Goal: Task Accomplishment & Management: Use online tool/utility

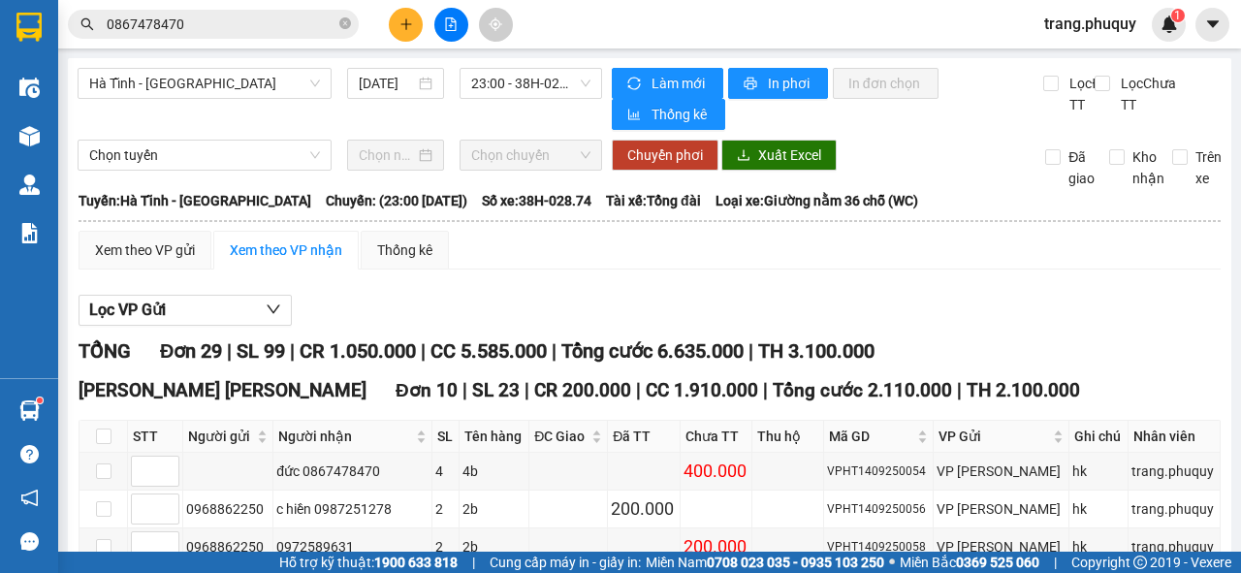
click at [452, 22] on icon "file-add" at bounding box center [451, 24] width 14 height 14
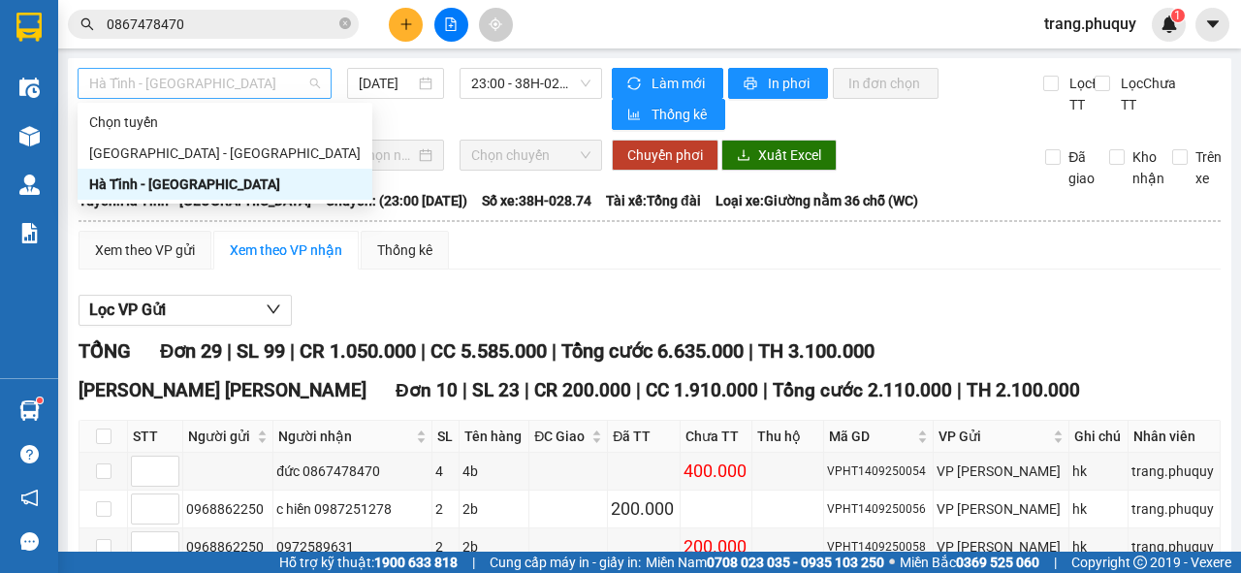
drag, startPoint x: 243, startPoint y: 85, endPoint x: 134, endPoint y: 112, distance: 112.7
click at [242, 85] on span "Hà Tĩnh - [GEOGRAPHIC_DATA]" at bounding box center [204, 83] width 231 height 29
click at [115, 145] on div "[GEOGRAPHIC_DATA] - [GEOGRAPHIC_DATA]" at bounding box center [225, 153] width 272 height 21
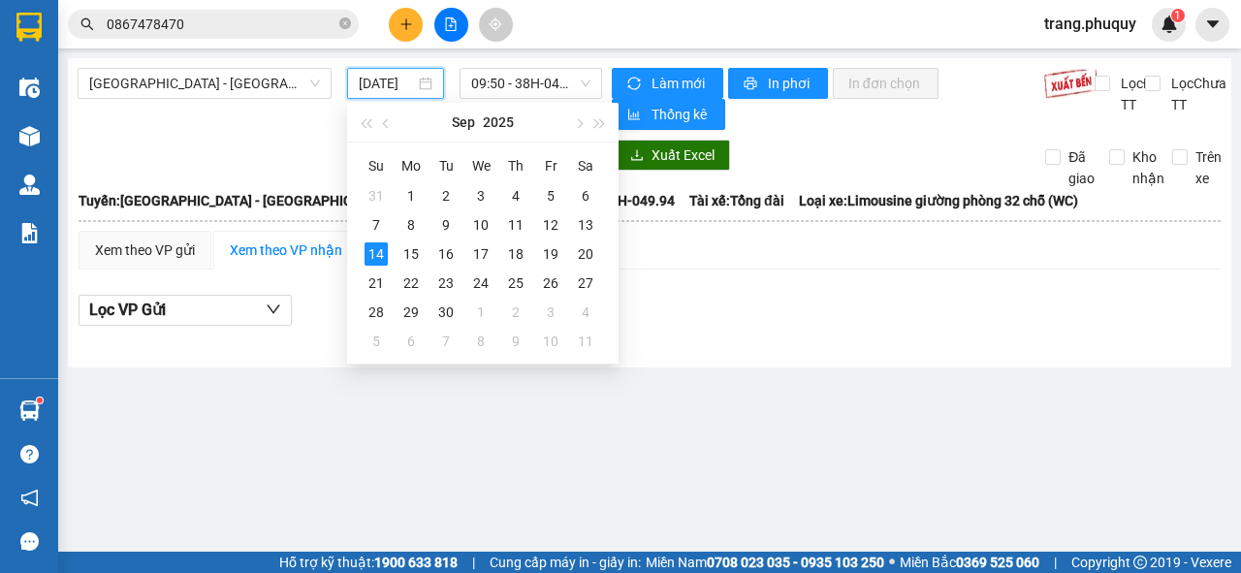
click at [384, 85] on input "[DATE]" at bounding box center [387, 83] width 56 height 21
type input "[DATE]"
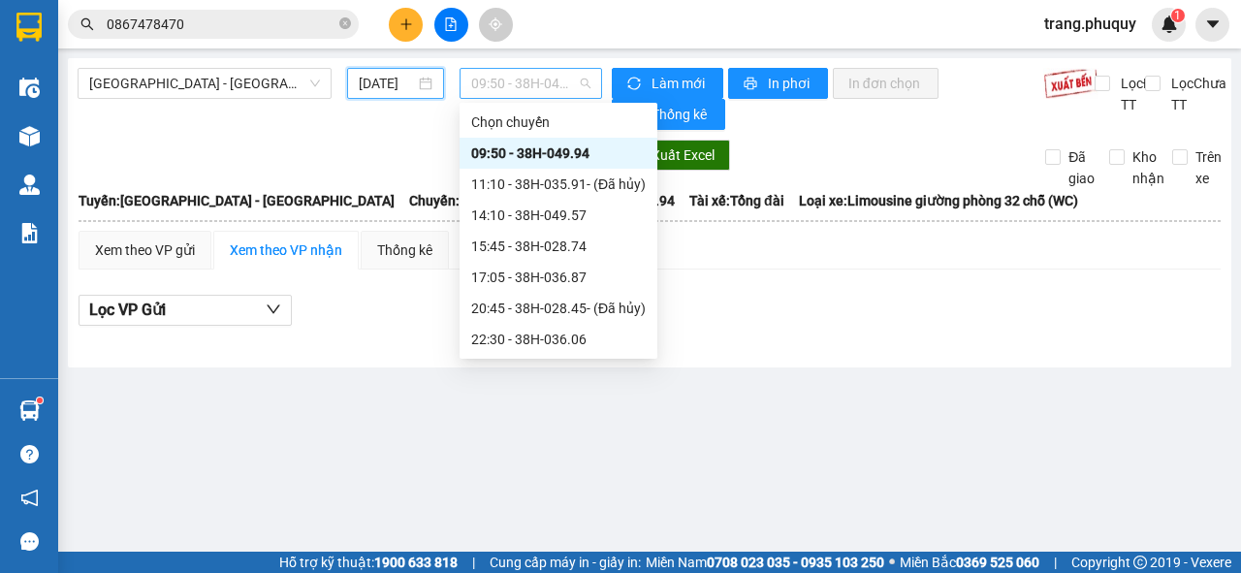
click at [547, 85] on span "09:50 - 38H-049.94" at bounding box center [530, 83] width 118 height 29
click at [496, 216] on div "14:10 - 38H-049.57" at bounding box center [558, 215] width 175 height 21
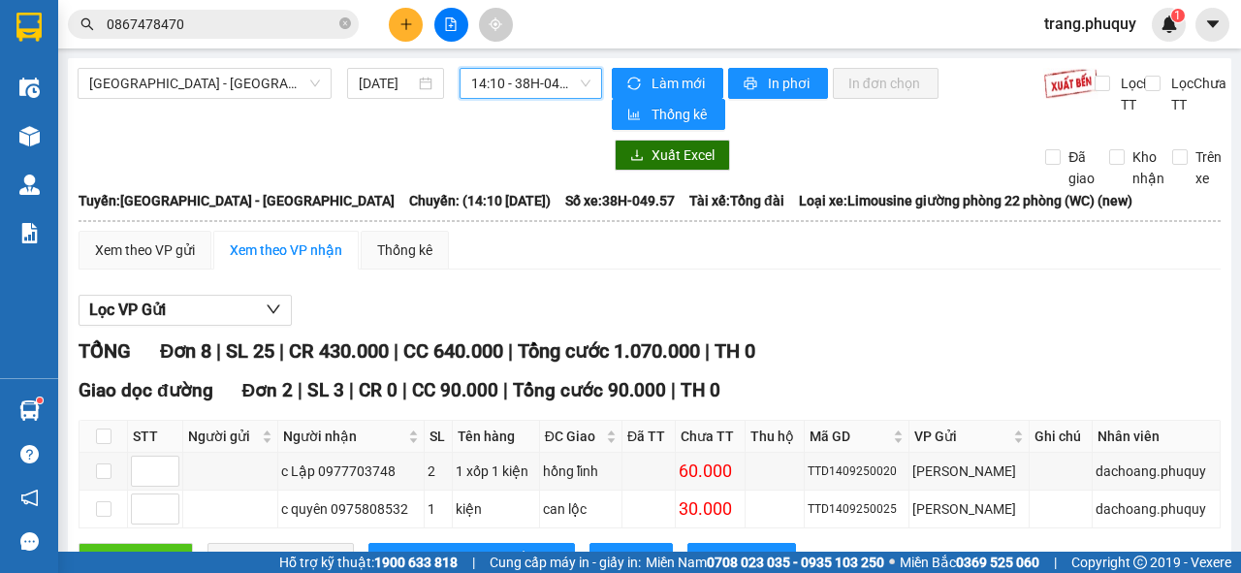
scroll to position [155, 0]
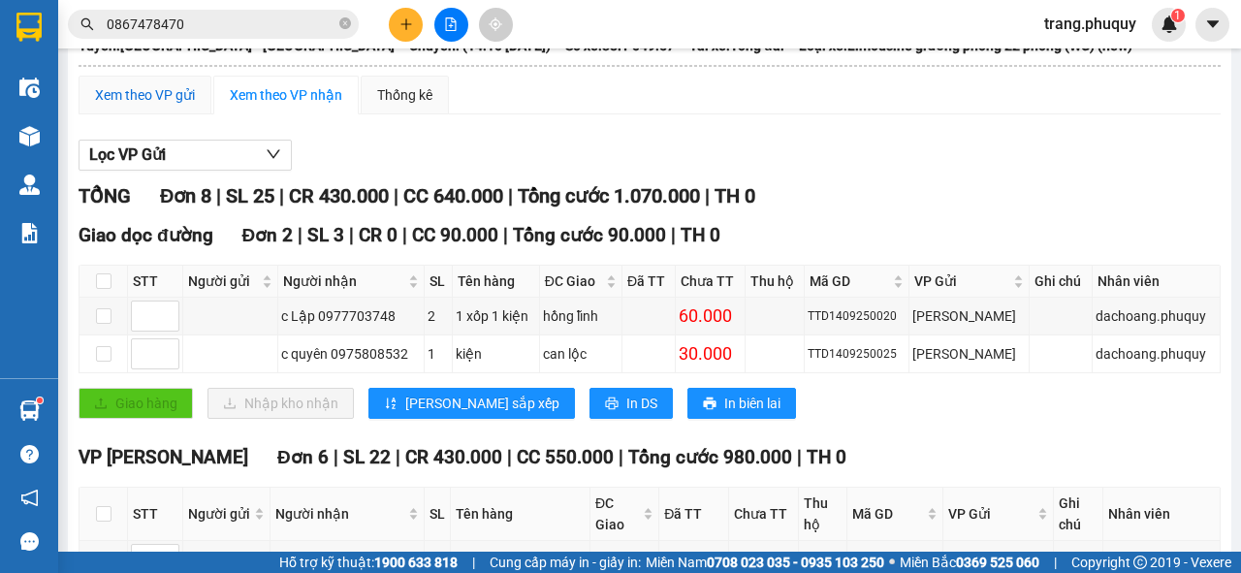
click at [148, 95] on div "Xem theo VP gửi" at bounding box center [145, 94] width 100 height 21
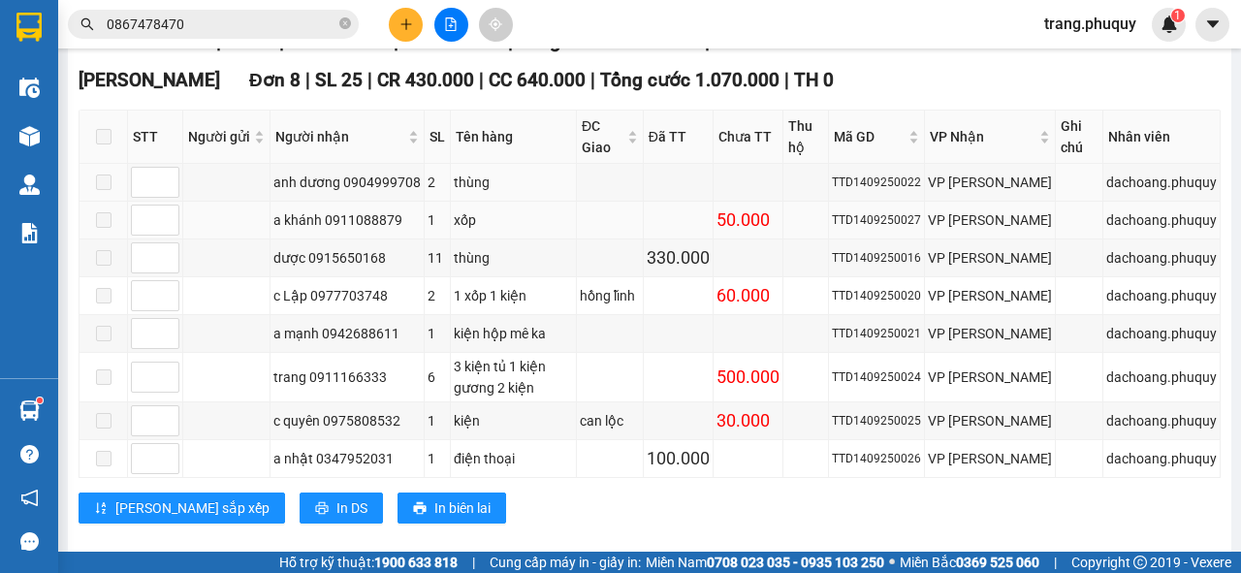
scroll to position [338, 0]
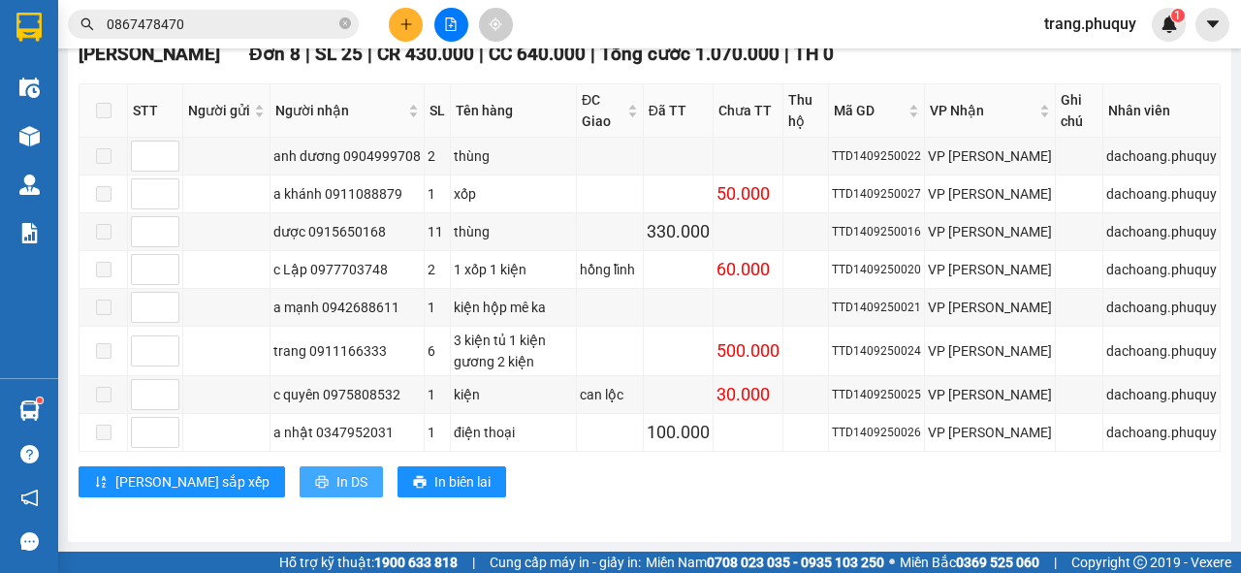
click at [337, 491] on span "In DS" at bounding box center [352, 481] width 31 height 21
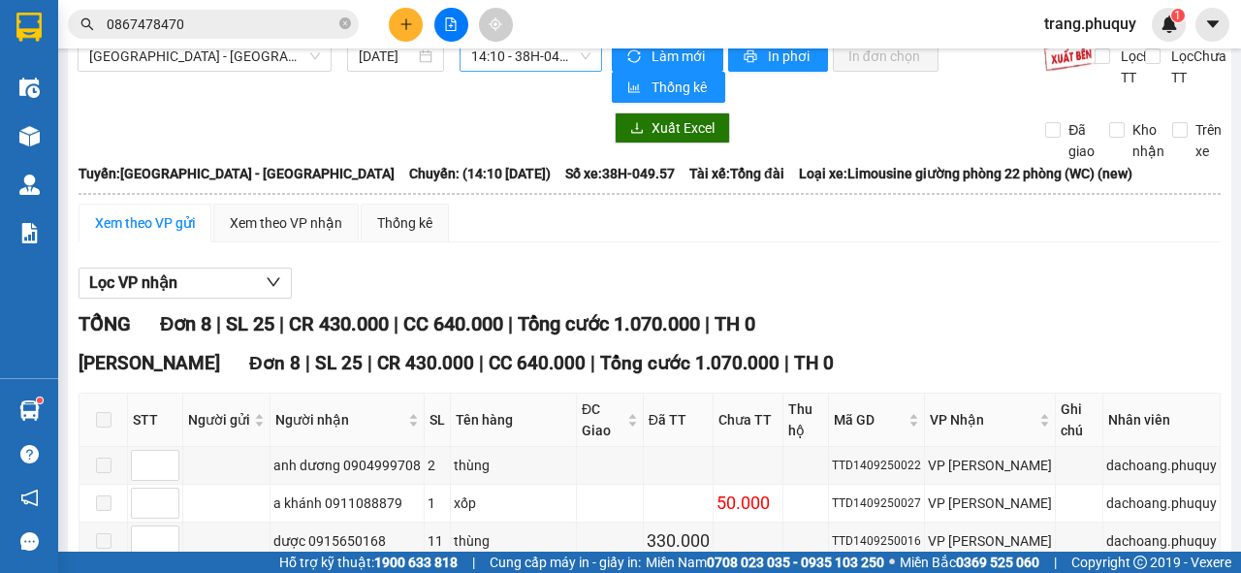
click at [480, 58] on span "14:10 - 38H-049.57" at bounding box center [530, 56] width 118 height 29
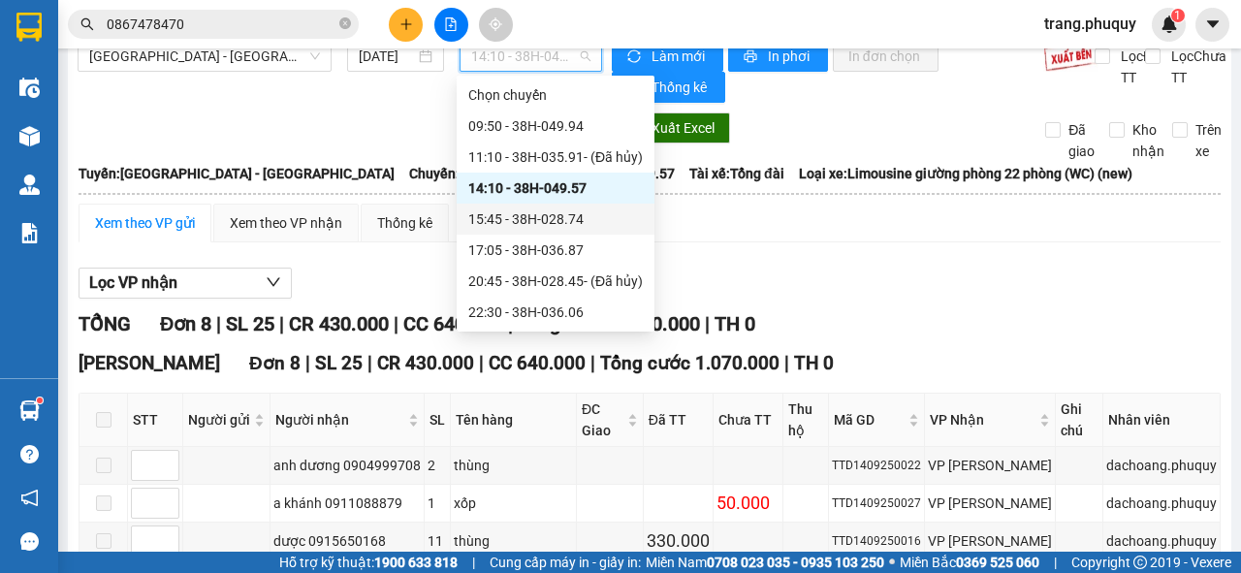
click at [525, 218] on div "15:45 - 38H-028.74" at bounding box center [555, 219] width 175 height 21
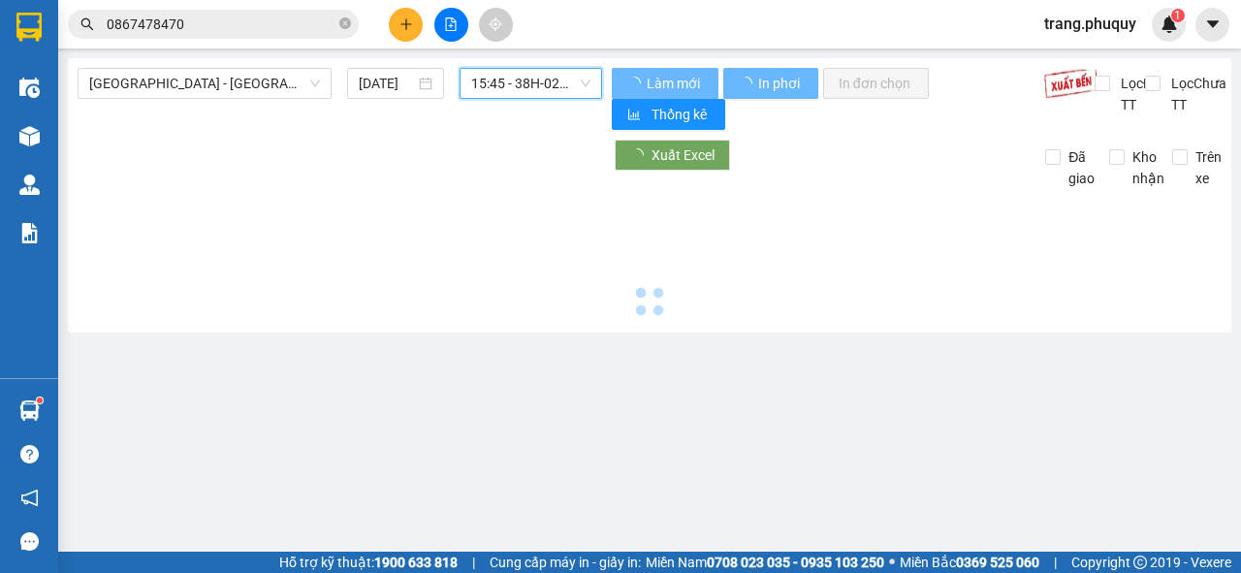
scroll to position [0, 0]
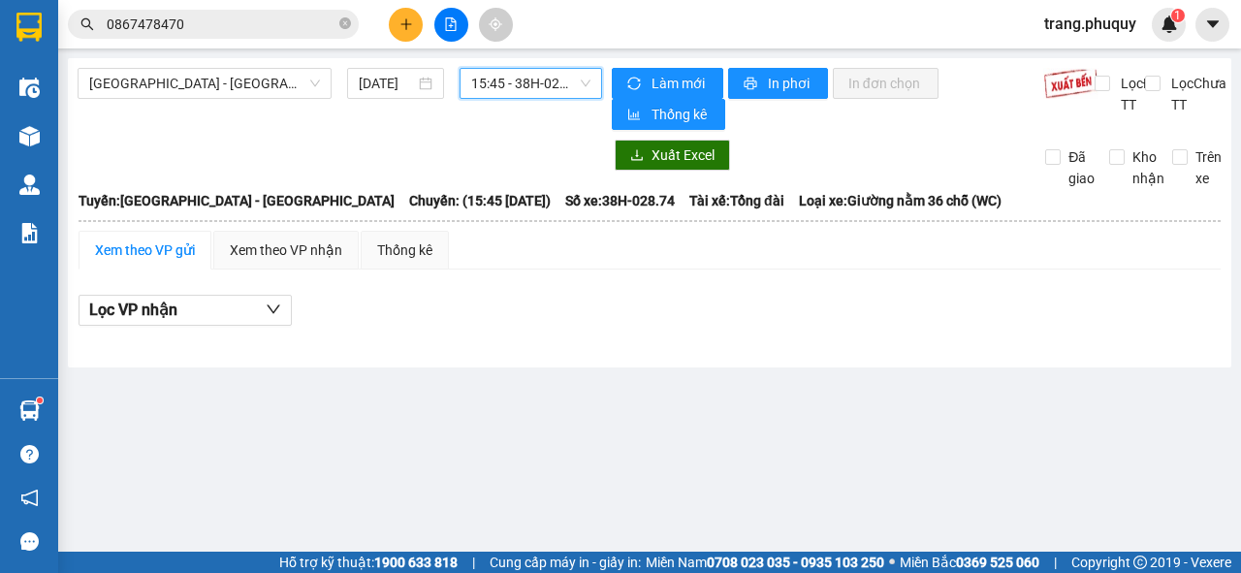
click at [471, 84] on span "15:45 - 38H-028.74" at bounding box center [530, 83] width 118 height 29
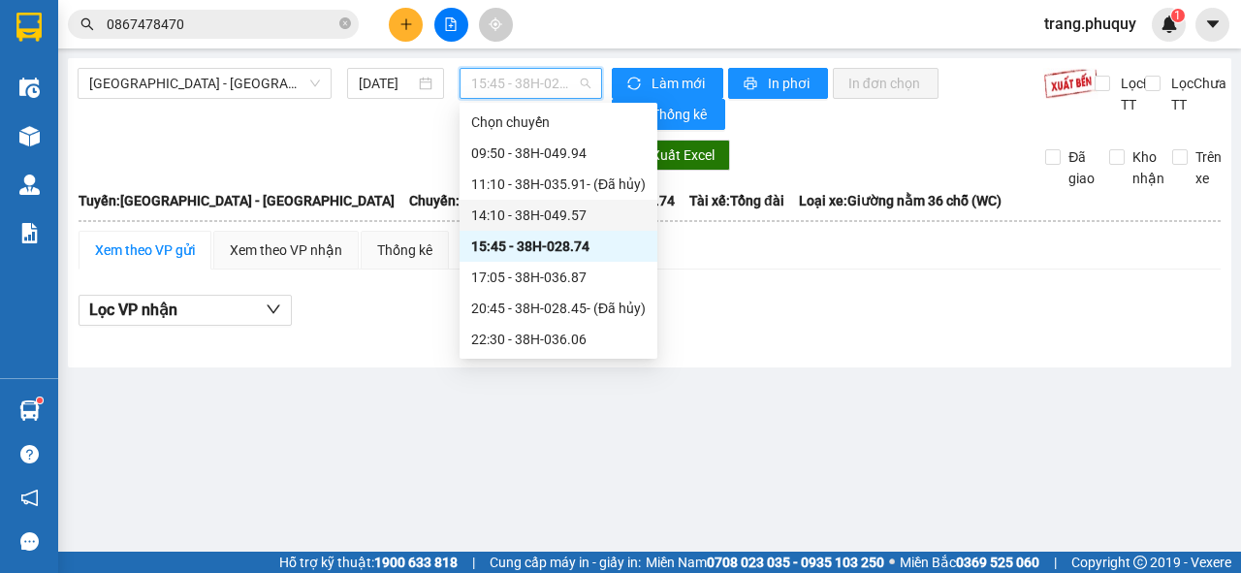
click at [510, 217] on div "14:10 - 38H-049.57" at bounding box center [558, 215] width 175 height 21
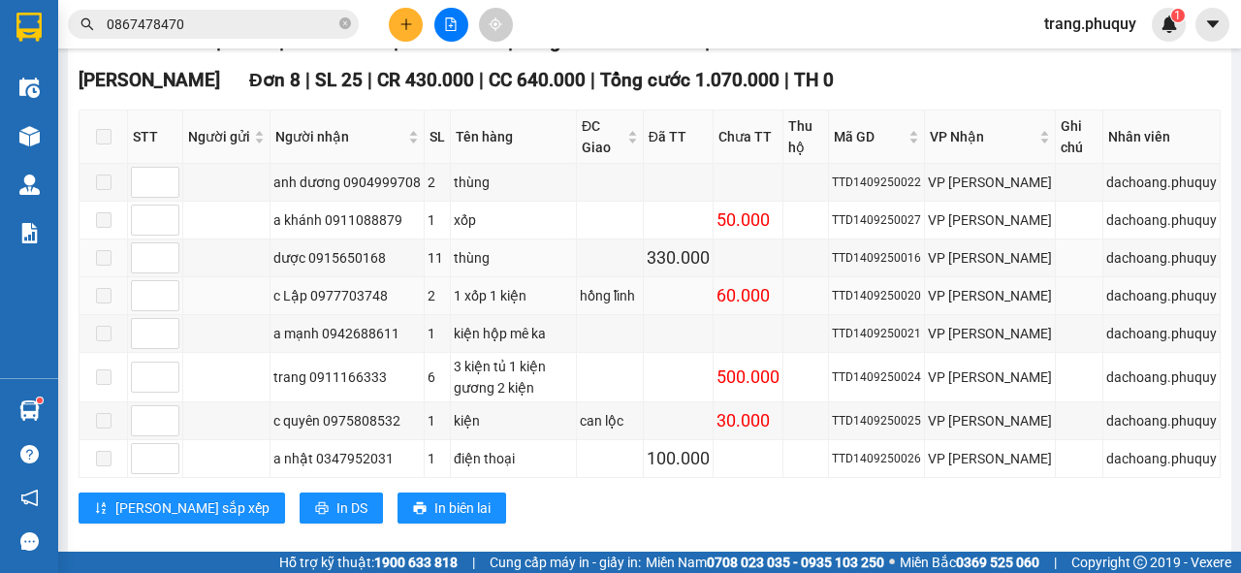
scroll to position [338, 0]
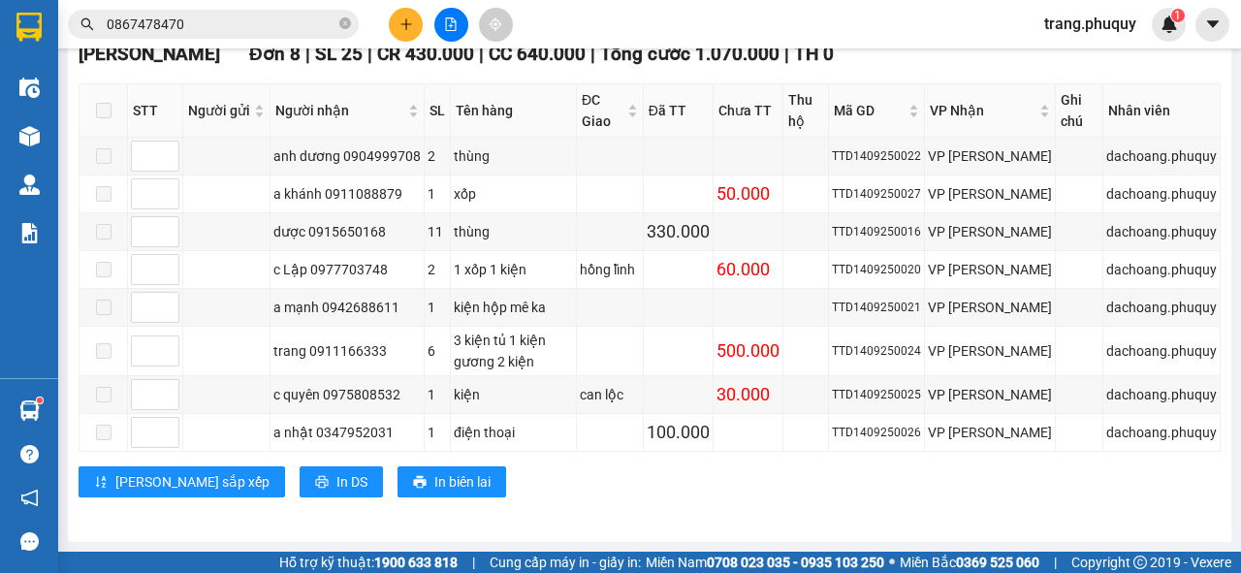
click at [214, 22] on input "0867478470" at bounding box center [221, 24] width 229 height 21
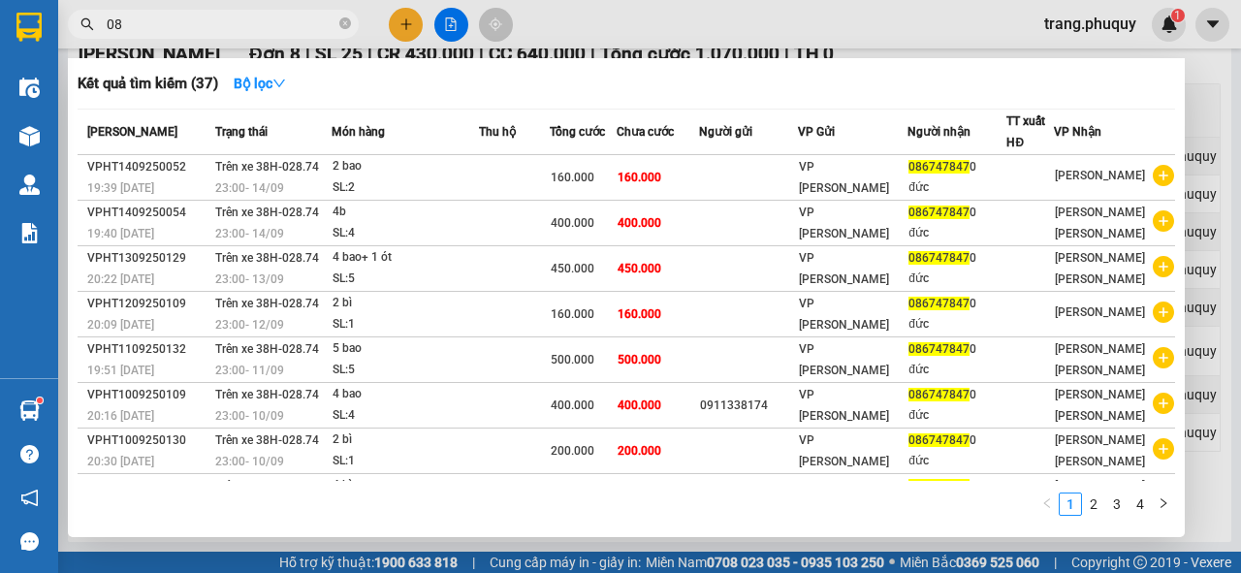
type input "0"
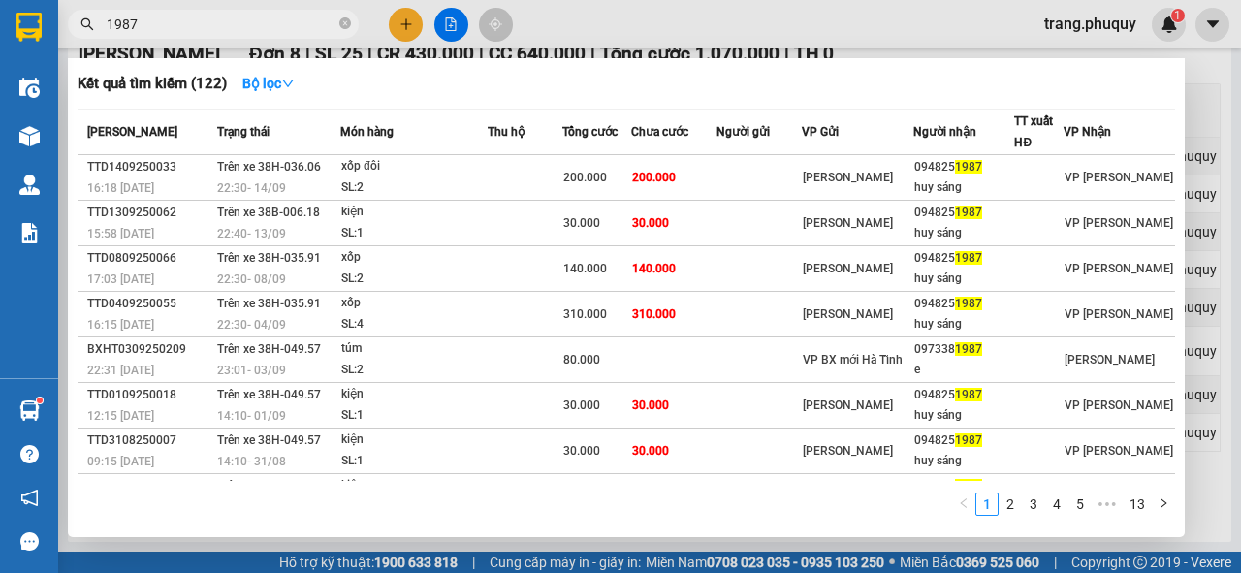
type input "1987"
